Goal: Transaction & Acquisition: Purchase product/service

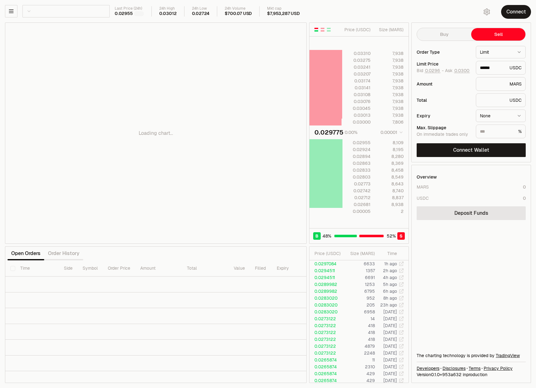
scroll to position [0, 46]
click at [451, 33] on button "Buy" at bounding box center [444, 34] width 54 height 12
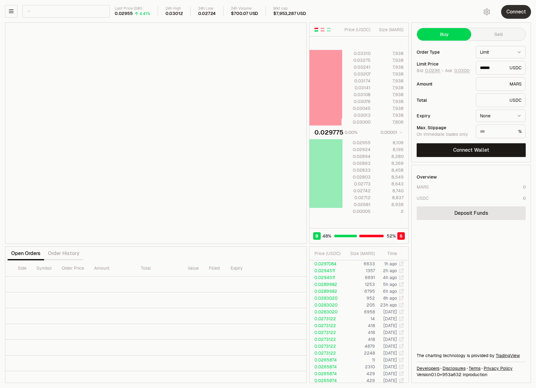
click at [519, 13] on button "Connect" at bounding box center [516, 12] width 30 height 14
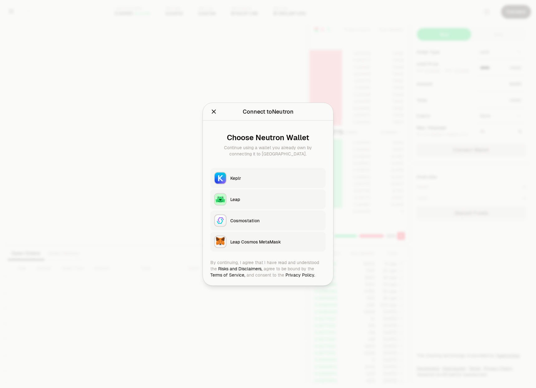
click at [246, 179] on div "Keplr" at bounding box center [276, 178] width 92 height 6
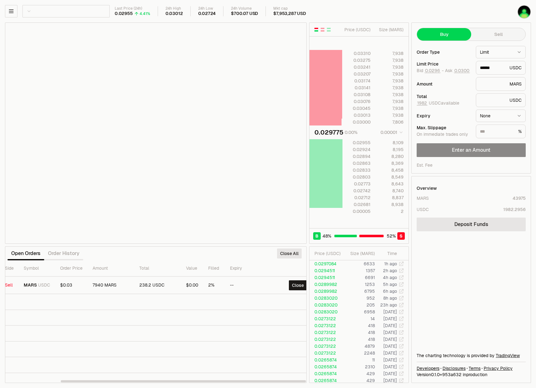
scroll to position [0, 68]
click at [488, 54] on html "Balance Earn Bitcoin Summer Bridge & Swap Orderbook Stake Ecosystem Governance …" at bounding box center [268, 194] width 536 height 388
select select "******"
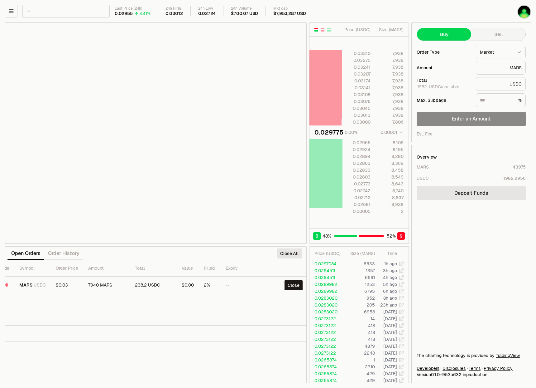
click at [495, 55] on html "Balance Earn Bitcoin Summer Bridge & Swap Orderbook Stake Ecosystem Governance …" at bounding box center [268, 194] width 536 height 388
click at [450, 53] on html "Balance Earn Bitcoin Summer Bridge & Swap Orderbook Stake Ecosystem Governance …" at bounding box center [268, 194] width 536 height 388
click at [489, 82] on input "text" at bounding box center [493, 84] width 27 height 6
type input "*"
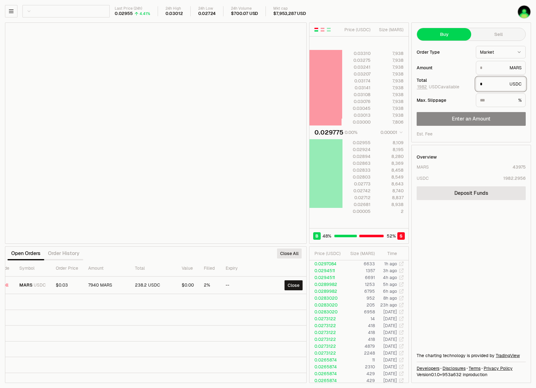
type input "*******"
type input "*"
click at [474, 116] on button "Buy MARS" at bounding box center [471, 119] width 109 height 14
click at [270, 372] on link "Tx Link" at bounding box center [262, 372] width 16 height 6
